Goal: Task Accomplishment & Management: Manage account settings

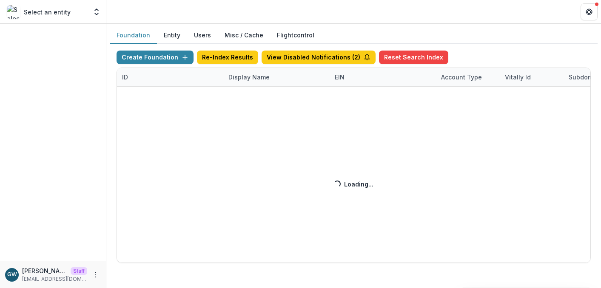
click at [261, 81] on div "Create Foundation Re-Index Results View Disabled Notifications ( 2 ) Reset Sear…" at bounding box center [353, 157] width 474 height 212
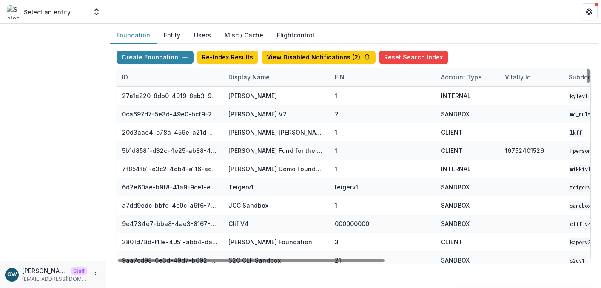
click at [248, 75] on div "Display Name" at bounding box center [248, 77] width 51 height 9
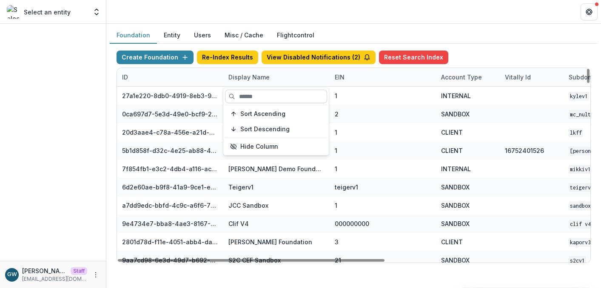
click at [257, 92] on input at bounding box center [276, 97] width 102 height 14
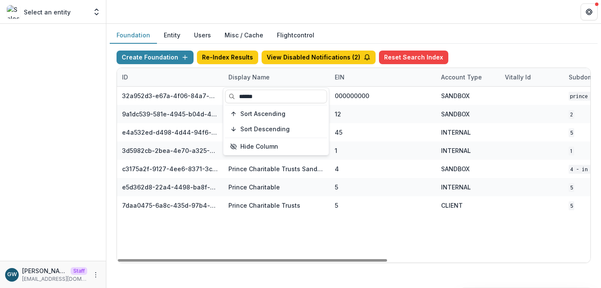
type input "******"
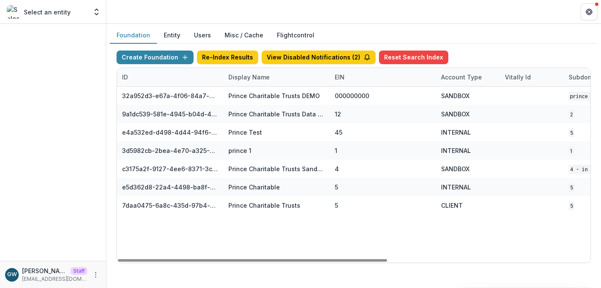
click at [554, 41] on div "Foundation Entity Users Misc / Cache Flightcontrol" at bounding box center [353, 35] width 487 height 17
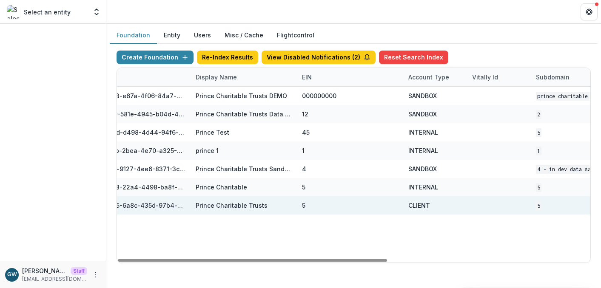
scroll to position [0, 356]
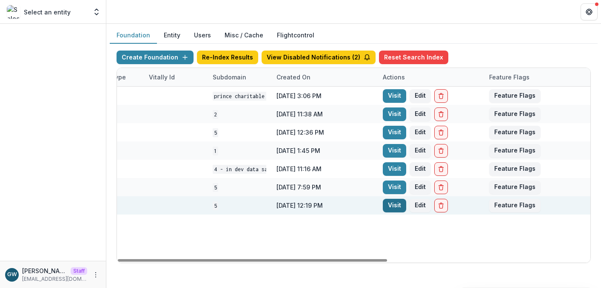
click at [395, 205] on link "Visit" at bounding box center [393, 206] width 23 height 14
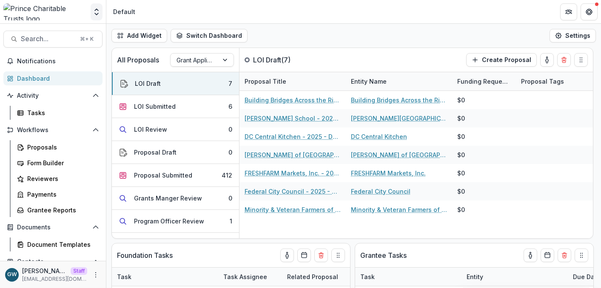
click at [98, 15] on icon "Open entity switcher" at bounding box center [96, 12] width 8 height 8
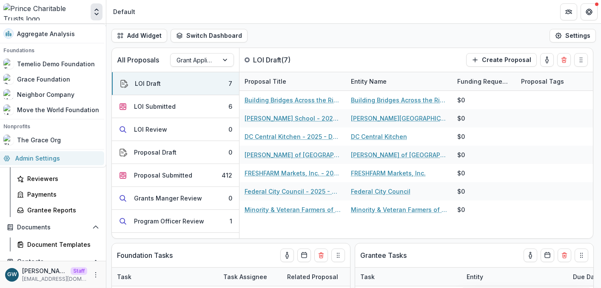
click at [42, 159] on link "Admin Settings" at bounding box center [51, 158] width 106 height 14
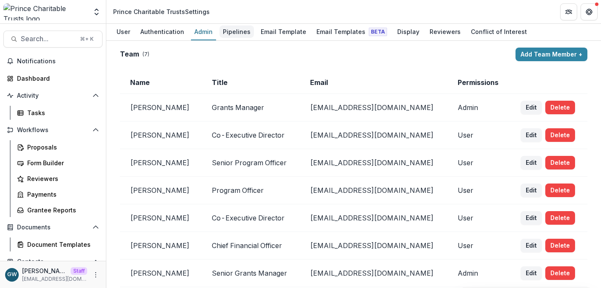
click at [224, 29] on div "Pipelines" at bounding box center [236, 31] width 34 height 12
